Goal: Information Seeking & Learning: Understand process/instructions

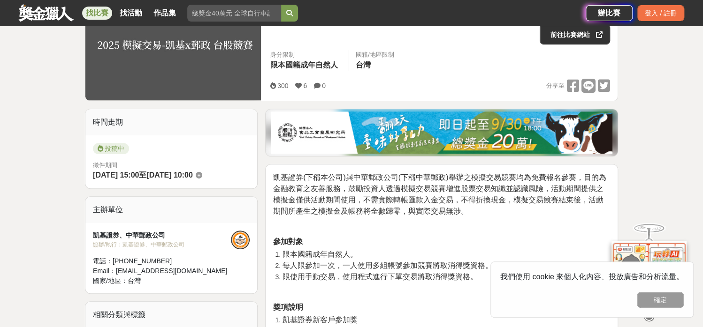
scroll to position [188, 0]
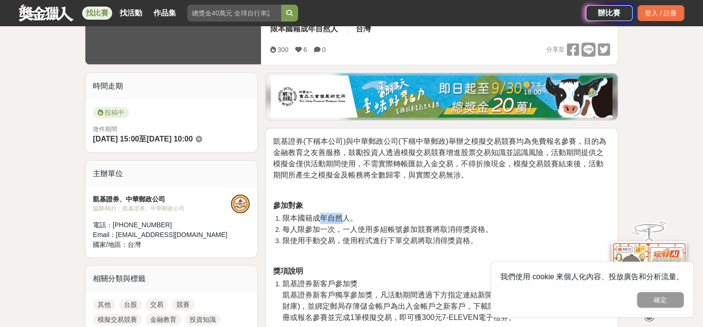
drag, startPoint x: 316, startPoint y: 216, endPoint x: 340, endPoint y: 216, distance: 23.5
click at [340, 216] on span "限本國籍成年自然人。" at bounding box center [319, 218] width 75 height 8
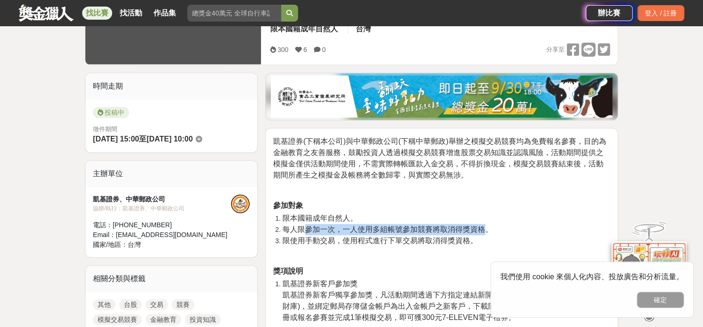
drag, startPoint x: 306, startPoint y: 228, endPoint x: 483, endPoint y: 228, distance: 176.4
click at [483, 228] on span "每人限參加一次，一人使用多組帳號參加競賽將取消得獎資格。" at bounding box center [387, 230] width 210 height 8
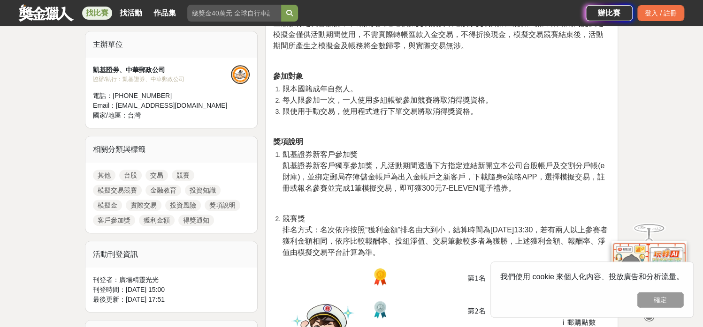
scroll to position [328, 0]
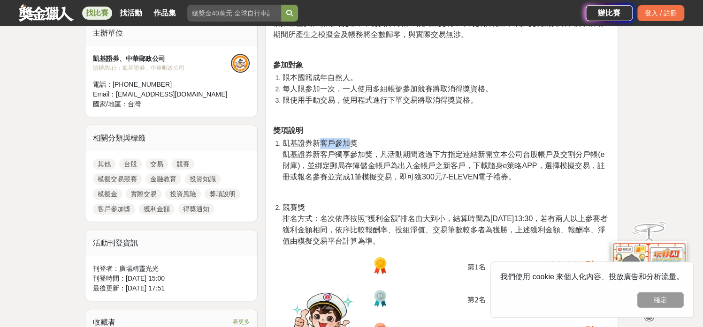
drag, startPoint x: 319, startPoint y: 146, endPoint x: 353, endPoint y: 144, distance: 33.9
click at [353, 144] on span "凱基證券新客戶參加獎" at bounding box center [319, 143] width 75 height 8
click at [354, 144] on span "凱基證券新客戶參加獎" at bounding box center [319, 143] width 75 height 8
drag, startPoint x: 346, startPoint y: 155, endPoint x: 372, endPoint y: 156, distance: 26.3
click at [372, 156] on span "凱基證券新客戶獨享參加獎，凡活動期間透過下方指定連結新開立本公司台股帳戶及交割分戶帳(e財庫)，並綁定郵局存簿儲金帳戶為出入金帳戶之新客戶，下載隨身e策略AP…" at bounding box center [443, 166] width 322 height 30
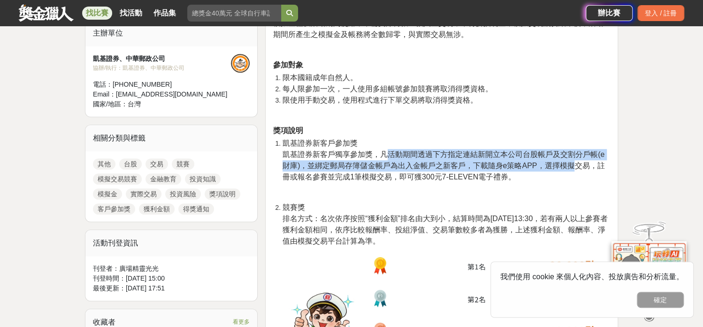
drag, startPoint x: 387, startPoint y: 157, endPoint x: 575, endPoint y: 160, distance: 188.2
click at [575, 160] on span "凱基證券新客戶獨享參加獎，凡活動期間透過下方指定連結新開立本公司台股帳戶及交割分戶帳(e財庫)，並綁定郵局存簿儲金帳戶為出入金帳戶之新客戶，下載隨身e策略AP…" at bounding box center [443, 166] width 322 height 30
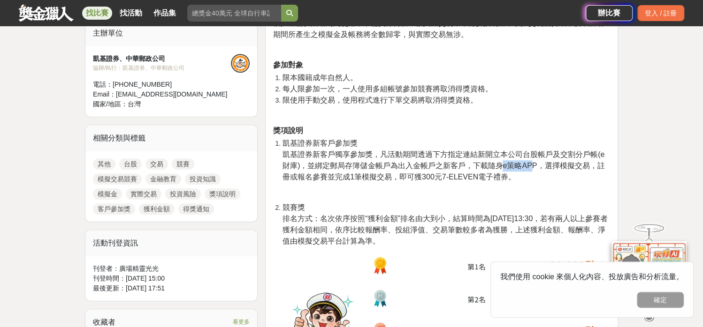
drag, startPoint x: 502, startPoint y: 167, endPoint x: 529, endPoint y: 165, distance: 26.8
click at [529, 165] on span "凱基證券新客戶獨享參加獎，凡活動期間透過下方指定連結新開立本公司台股帳戶及交割分戶帳(e財庫)，並綁定郵局存簿儲金帳戶為出入金帳戶之新客戶，下載隨身e策略AP…" at bounding box center [443, 166] width 322 height 30
drag, startPoint x: 543, startPoint y: 165, endPoint x: 565, endPoint y: 166, distance: 22.1
click at [565, 166] on span "凱基證券新客戶獨享參加獎，凡活動期間透過下方指定連結新開立本公司台股帳戶及交割分戶帳(e財庫)，並綁定郵局存簿儲金帳戶為出入金帳戶之新客戶，下載隨身e策略AP…" at bounding box center [443, 166] width 322 height 30
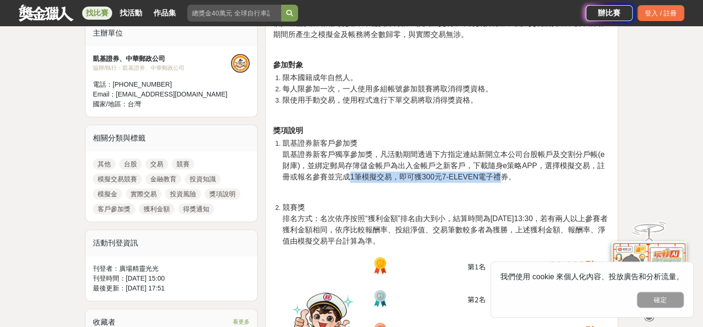
drag, startPoint x: 347, startPoint y: 177, endPoint x: 499, endPoint y: 180, distance: 152.0
click at [499, 180] on span "凱基證券新客戶獨享參加獎，凡活動期間透過下方指定連結新開立本公司台股帳戶及交割分戶帳(e財庫)，並綁定郵局存簿儲金帳戶為出入金帳戶之新客戶，下載隨身e策略AP…" at bounding box center [443, 166] width 322 height 30
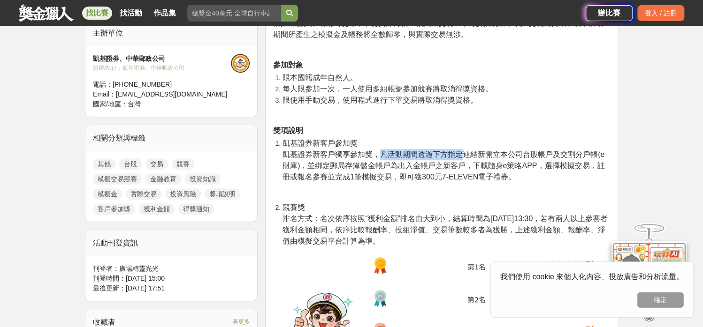
drag, startPoint x: 384, startPoint y: 154, endPoint x: 462, endPoint y: 157, distance: 78.4
click at [462, 157] on span "凱基證券新客戶獨享參加獎，凡活動期間透過下方指定連結新開立本公司台股帳戶及交割分戶帳(e財庫)，並綁定郵局存簿儲金帳戶為出入金帳戶之新客戶，下載隨身e策略AP…" at bounding box center [443, 166] width 322 height 30
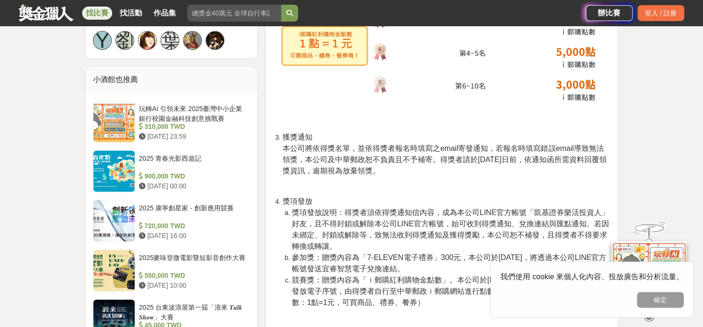
scroll to position [657, 0]
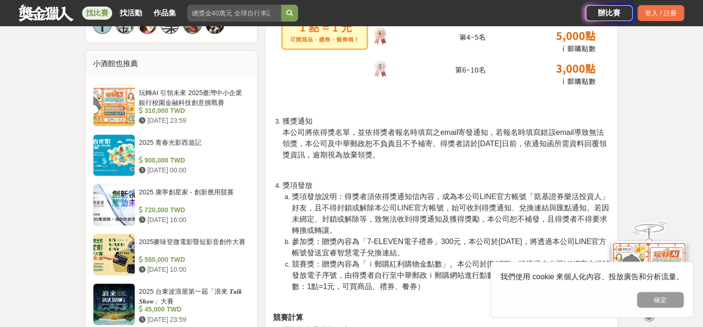
click at [442, 132] on span "本公司將依得獎名單，並依得獎者報名時填寫之email寄發通知，若報名時填寫錯誤email導致無法領獎，本公司及中華郵政恕不負責且不予補寄。得獎者請於[DATE…" at bounding box center [444, 144] width 324 height 30
drag, startPoint x: 373, startPoint y: 133, endPoint x: 487, endPoint y: 128, distance: 114.1
click at [487, 129] on span "本公司將依得獎名單，並依得獎者報名時填寫之email寄發通知，若報名時填寫錯誤email導致無法領獎，本公司及中華郵政恕不負責且不予補寄。得獎者請於[DATE…" at bounding box center [444, 144] width 324 height 30
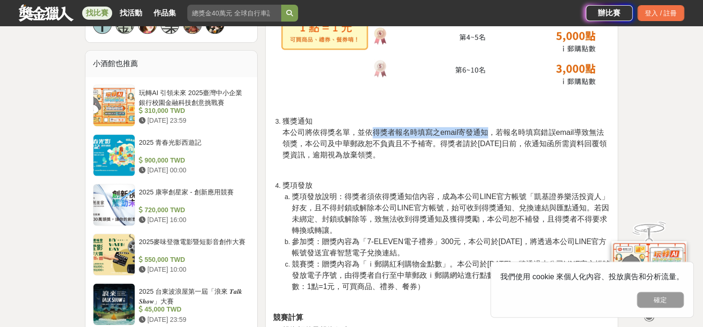
click at [487, 129] on span "本公司將依得獎名單，並依得獎者報名時填寫之email寄發通知，若報名時填寫錯誤email導致無法領獎，本公司及中華郵政恕不負責且不予補寄。得獎者請於[DATE…" at bounding box center [444, 144] width 324 height 30
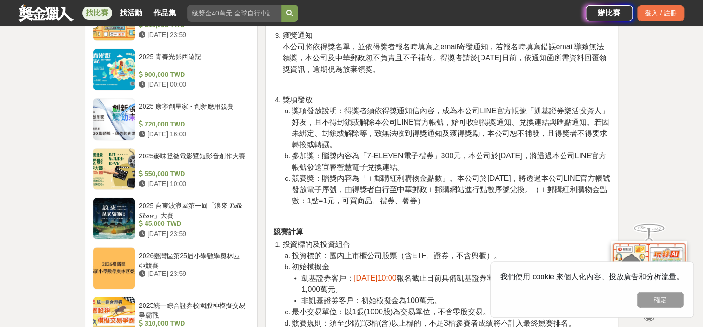
scroll to position [891, 0]
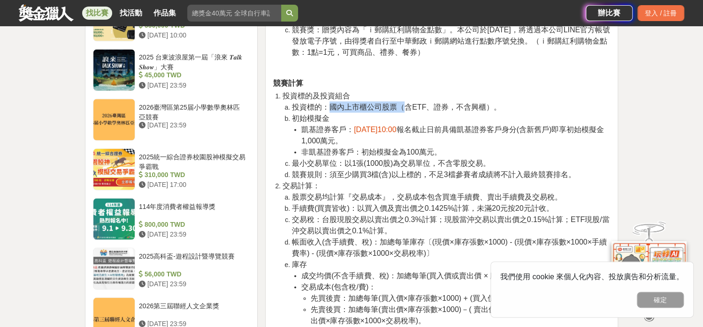
drag, startPoint x: 335, startPoint y: 108, endPoint x: 403, endPoint y: 110, distance: 68.0
click at [403, 110] on span "投資標的：國內上市櫃公司股票（含ETF、證券，不含興櫃）。" at bounding box center [396, 107] width 209 height 8
click at [393, 110] on span "投資標的：國內上市櫃公司股票（含ETF、證券，不含興櫃）。" at bounding box center [396, 107] width 209 height 8
drag, startPoint x: 372, startPoint y: 130, endPoint x: 416, endPoint y: 130, distance: 44.1
click at [396, 130] on span "[DATE]10:00" at bounding box center [375, 129] width 42 height 8
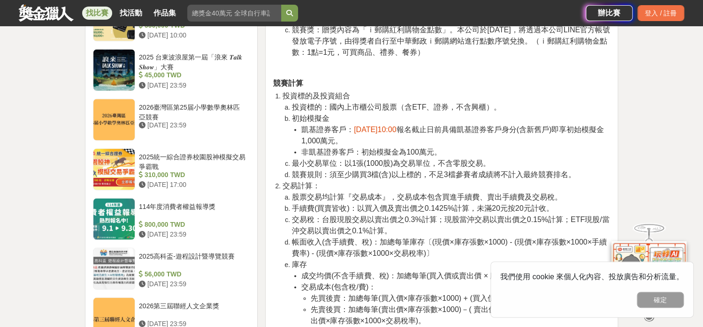
click at [396, 130] on span "[DATE]10:00" at bounding box center [375, 129] width 42 height 8
drag, startPoint x: 328, startPoint y: 140, endPoint x: 337, endPoint y: 139, distance: 8.9
click at [337, 139] on span "報名截止日前具備凱基證券客戶身分(含新舊戶)即享初始模擬金1,000萬元。" at bounding box center [452, 134] width 303 height 19
click at [469, 128] on span "報名截止日前具備凱基證券客戶身分(含新舊戶)即享初始模擬金1,000萬元。" at bounding box center [452, 134] width 303 height 19
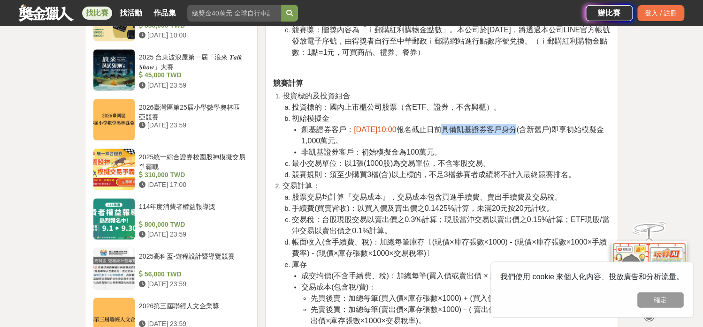
drag, startPoint x: 471, startPoint y: 128, endPoint x: 543, endPoint y: 131, distance: 72.3
click at [543, 131] on span "報名截止日前具備凱基證券客戶身分(含新舊戶)即享初始模擬金1,000萬元。" at bounding box center [452, 134] width 303 height 19
drag, startPoint x: 368, startPoint y: 154, endPoint x: 436, endPoint y: 153, distance: 68.0
click at [436, 153] on span "非凱基證券客戶：初始模擬金為100萬元。" at bounding box center [371, 152] width 140 height 8
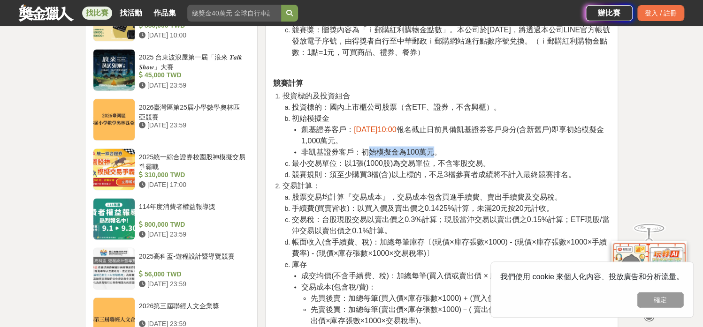
click at [436, 153] on span "非凱基證券客戶：初始模擬金為100萬元。" at bounding box center [371, 152] width 140 height 8
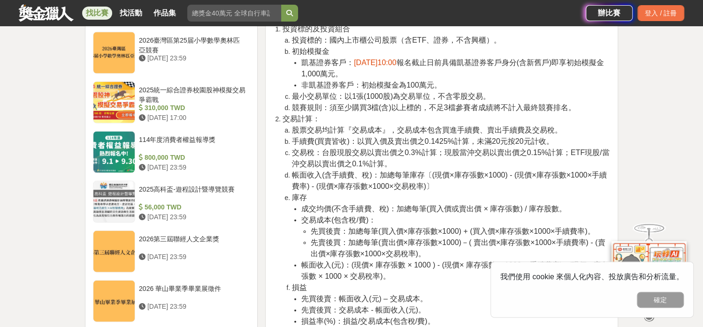
scroll to position [985, 0]
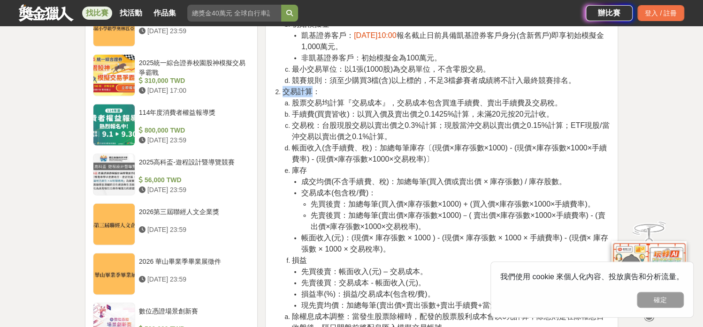
drag, startPoint x: 282, startPoint y: 92, endPoint x: 311, endPoint y: 95, distance: 29.2
click at [311, 95] on span "交易計算：" at bounding box center [301, 92] width 38 height 8
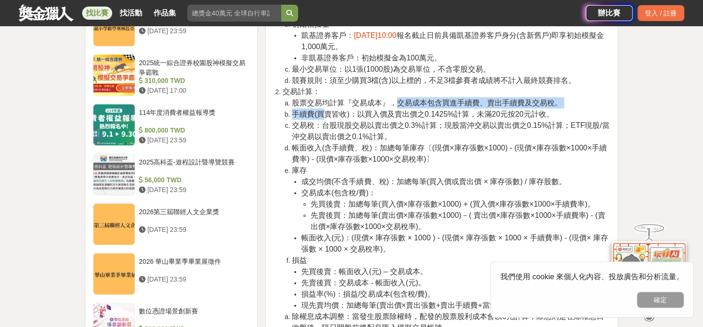
drag, startPoint x: 323, startPoint y: 109, endPoint x: 395, endPoint y: 108, distance: 72.3
click at [395, 108] on ol "股票交易均計算『交易成本』，交易成本包含買進手續費、賣出手續費及交易稅。 手續費(買賣皆收)：以買入價及賣出價之0.1425%計算，未滿20元按20元計收。 …" at bounding box center [445, 205] width 327 height 214
click at [382, 105] on span "股票交易均計算『交易成本』，交易成本包含買進手續費、賣出手續費及交易稅。" at bounding box center [427, 103] width 270 height 8
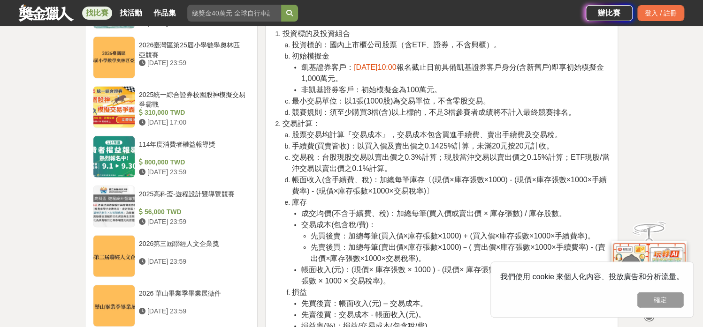
scroll to position [938, 0]
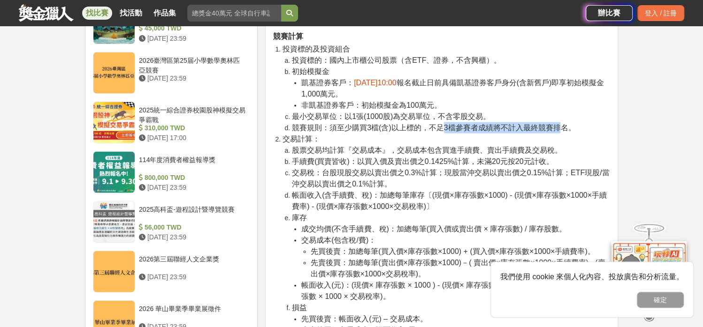
drag, startPoint x: 440, startPoint y: 128, endPoint x: 571, endPoint y: 129, distance: 131.8
click at [564, 126] on span "競賽規則：須至少購買3檔(含)以上標的，不足3檔參賽者成績將不計入最終競賽排名。" at bounding box center [433, 127] width 283 height 8
click at [571, 129] on span "競賽規則：須至少購買3檔(含)以上標的，不足3檔參賽者成績將不計入最終競賽排名。" at bounding box center [433, 127] width 283 height 8
click at [446, 158] on span "手續費(買賣皆收)：以買入價及賣出價之0.1425%計算，未滿20元按20元計收。" at bounding box center [422, 161] width 261 height 8
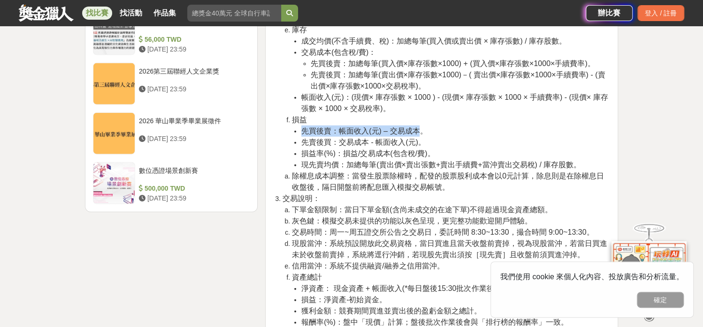
drag, startPoint x: 418, startPoint y: 130, endPoint x: 310, endPoint y: 130, distance: 108.8
click at [301, 129] on li "先買後賣：帳面收入(元) – 交易成本。" at bounding box center [455, 131] width 309 height 11
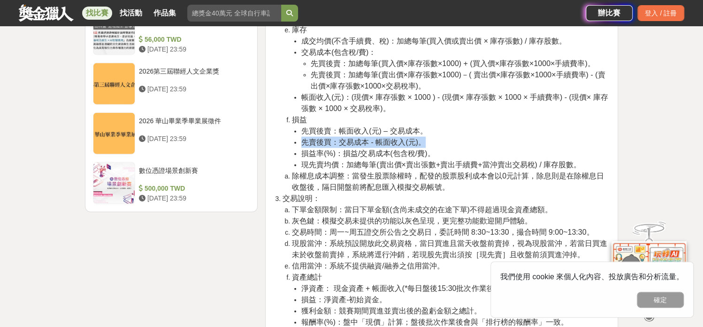
drag, startPoint x: 300, startPoint y: 141, endPoint x: 422, endPoint y: 143, distance: 122.0
click at [422, 143] on ul "先買後賣：帳面收入(元) – 交易成本。 先賣後買：交易成本 - 帳面收入(元)。 損益率(%)：損益/交易成本(包含稅/費)。 現先賣均價：加總每筆(賣出價…" at bounding box center [451, 148] width 318 height 45
click at [422, 143] on span "先賣後買：交易成本 - 帳面收入(元)。" at bounding box center [363, 142] width 124 height 8
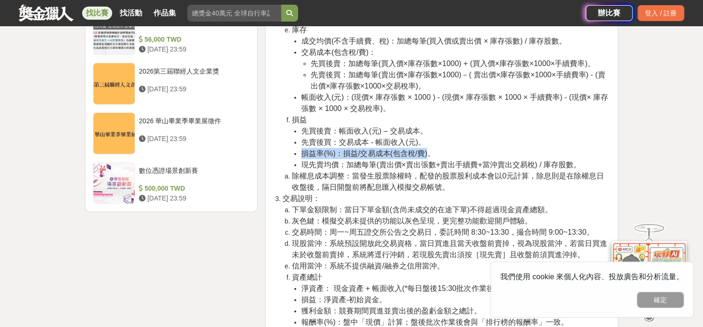
drag, startPoint x: 300, startPoint y: 153, endPoint x: 428, endPoint y: 153, distance: 128.1
click at [428, 153] on ul "先買後賣：帳面收入(元) – 交易成本。 先賣後買：交易成本 - 帳面收入(元)。 損益率(%)：損益/交易成本(包含稅/費)。 現先賣均價：加總每筆(賣出價…" at bounding box center [451, 148] width 318 height 45
click at [428, 153] on span "損益率(%)：損益/交易成本(包含稅/費)。" at bounding box center [367, 154] width 133 height 8
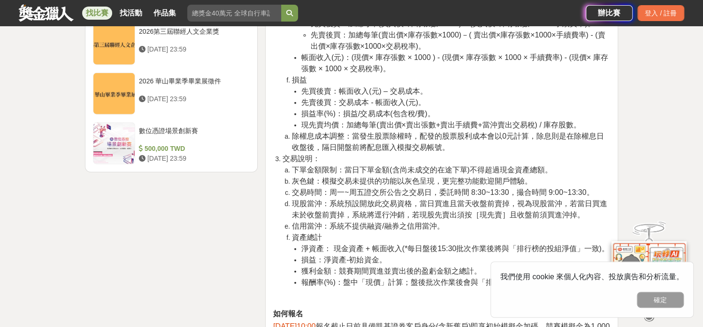
scroll to position [1220, 0]
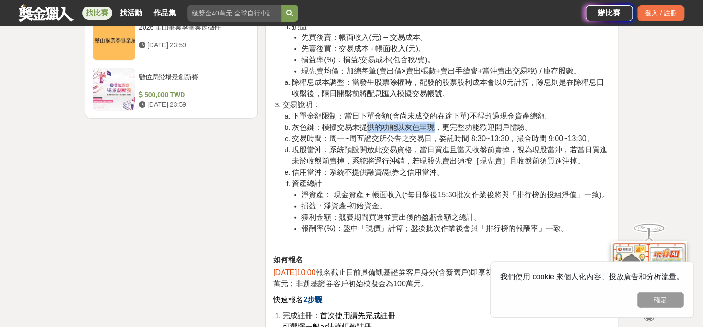
drag, startPoint x: 381, startPoint y: 129, endPoint x: 434, endPoint y: 130, distance: 53.0
click at [434, 130] on span "灰色鍵：模擬交易未提供的功能以灰色呈現，更完整功能歡迎開戶體驗。" at bounding box center [412, 127] width 240 height 8
drag, startPoint x: 362, startPoint y: 141, endPoint x: 417, endPoint y: 138, distance: 54.5
click at [417, 138] on span "交易時間：周一~周五證交所公告之交易日，委託時間 8:30~13:30，撮合時間 9:00~13:30。" at bounding box center [443, 139] width 302 height 8
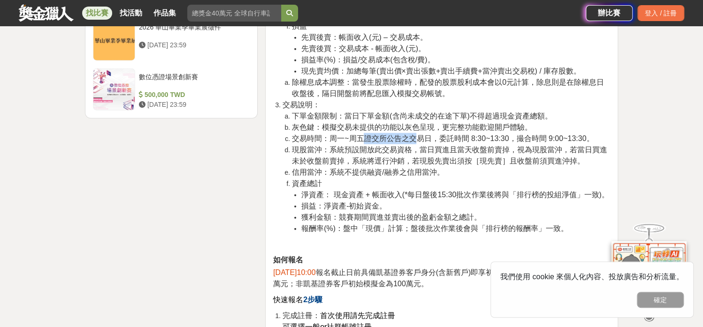
click at [417, 138] on span "交易時間：周一~周五證交所公告之交易日，委託時間 8:30~13:30，撮合時間 9:00~13:30。" at bounding box center [443, 139] width 302 height 8
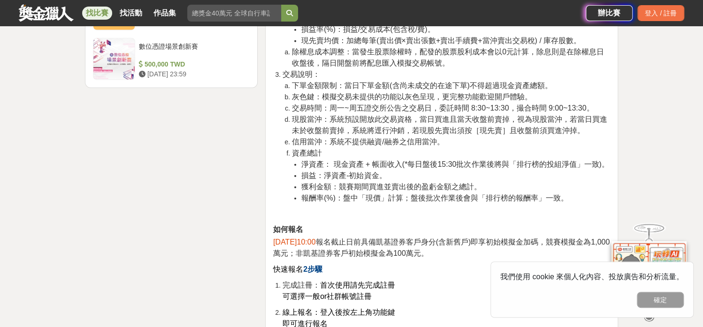
scroll to position [1267, 0]
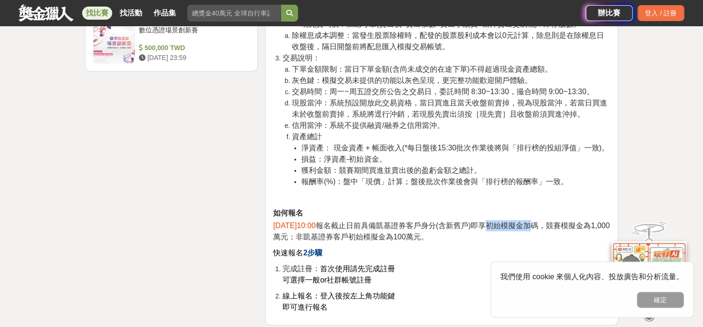
drag, startPoint x: 509, startPoint y: 228, endPoint x: 559, endPoint y: 222, distance: 50.5
click at [559, 222] on span "報名截止日前具備凱基證券客戶身分(含新舊戶)即享初始模擬金加碼，競賽模擬金為1,000萬元；非凱基證券客戶初始模擬金為100萬元。" at bounding box center [441, 231] width 336 height 19
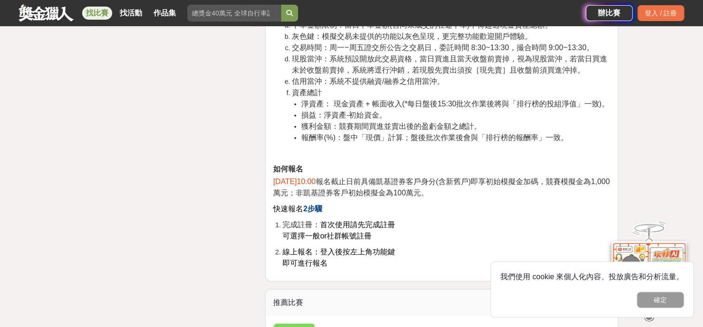
scroll to position [1407, 0]
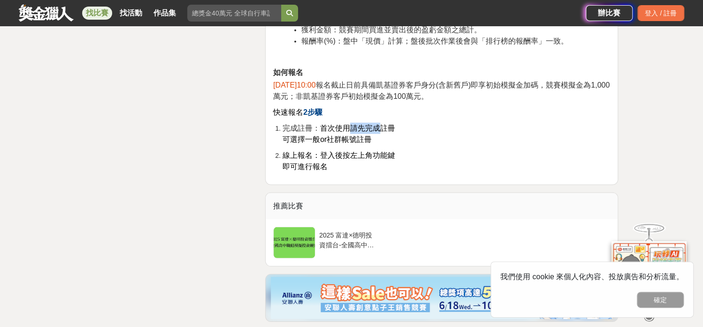
drag, startPoint x: 346, startPoint y: 129, endPoint x: 381, endPoint y: 124, distance: 35.2
click at [381, 124] on span "首次使用請先完成註冊" at bounding box center [357, 128] width 75 height 8
drag, startPoint x: 331, startPoint y: 140, endPoint x: 383, endPoint y: 140, distance: 52.1
click at [383, 140] on li "完成註冊： 首次使用請先完成註冊 可選擇一般or社群帳號註冊" at bounding box center [445, 134] width 327 height 23
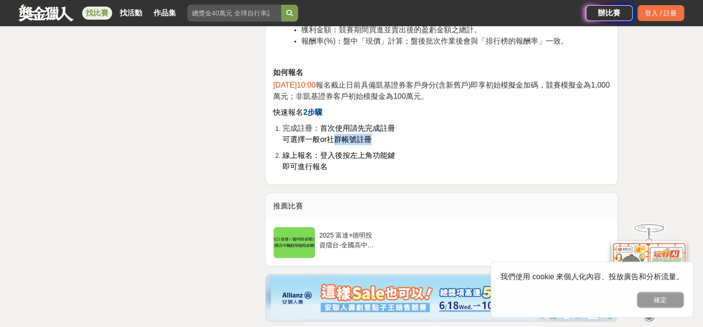
click at [383, 140] on li "完成註冊： 首次使用請先完成註冊 可選擇一般or社群帳號註冊" at bounding box center [445, 134] width 327 height 23
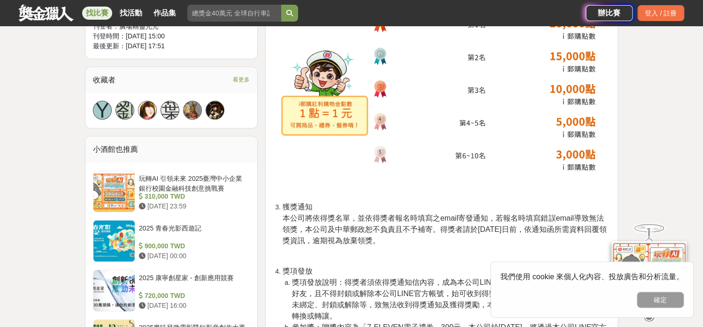
scroll to position [516, 0]
